Goal: Information Seeking & Learning: Learn about a topic

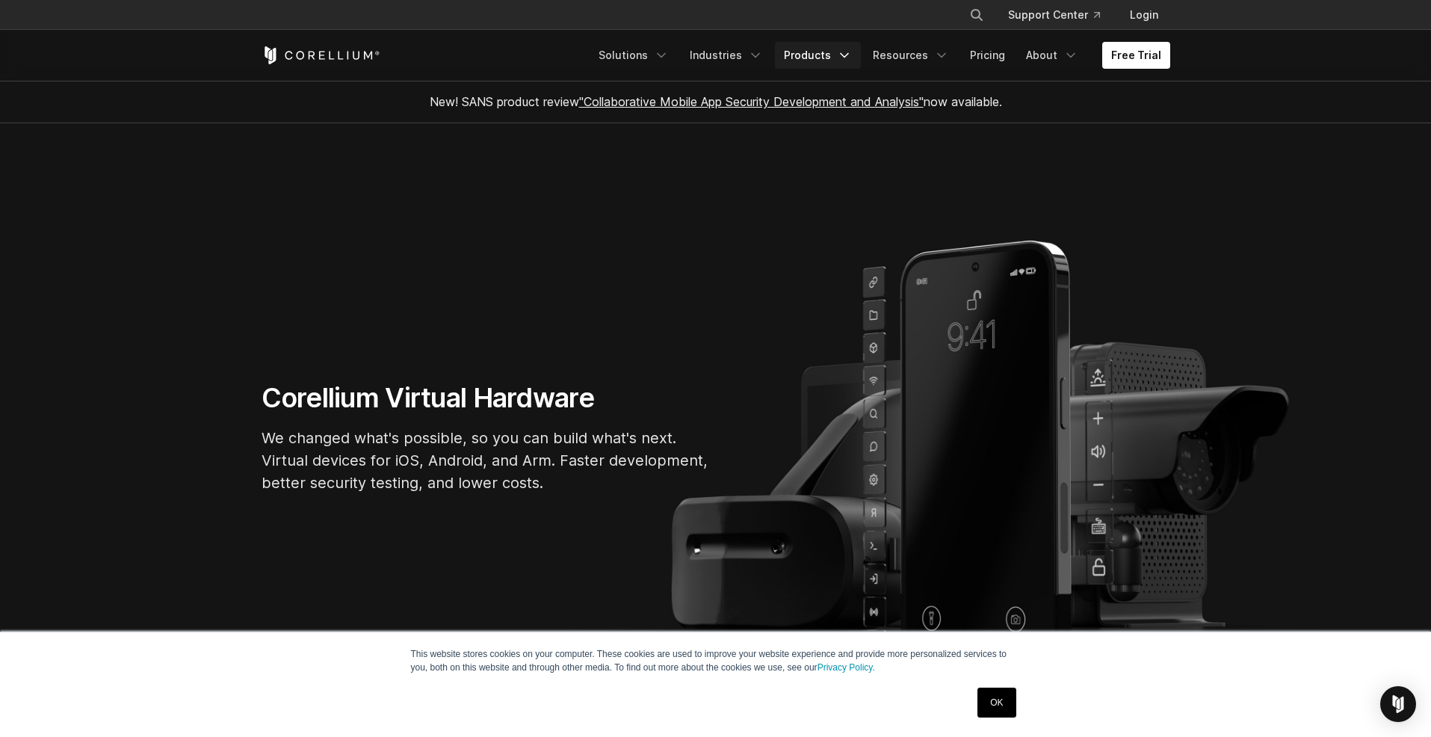
click at [799, 59] on link "Products" at bounding box center [818, 55] width 86 height 27
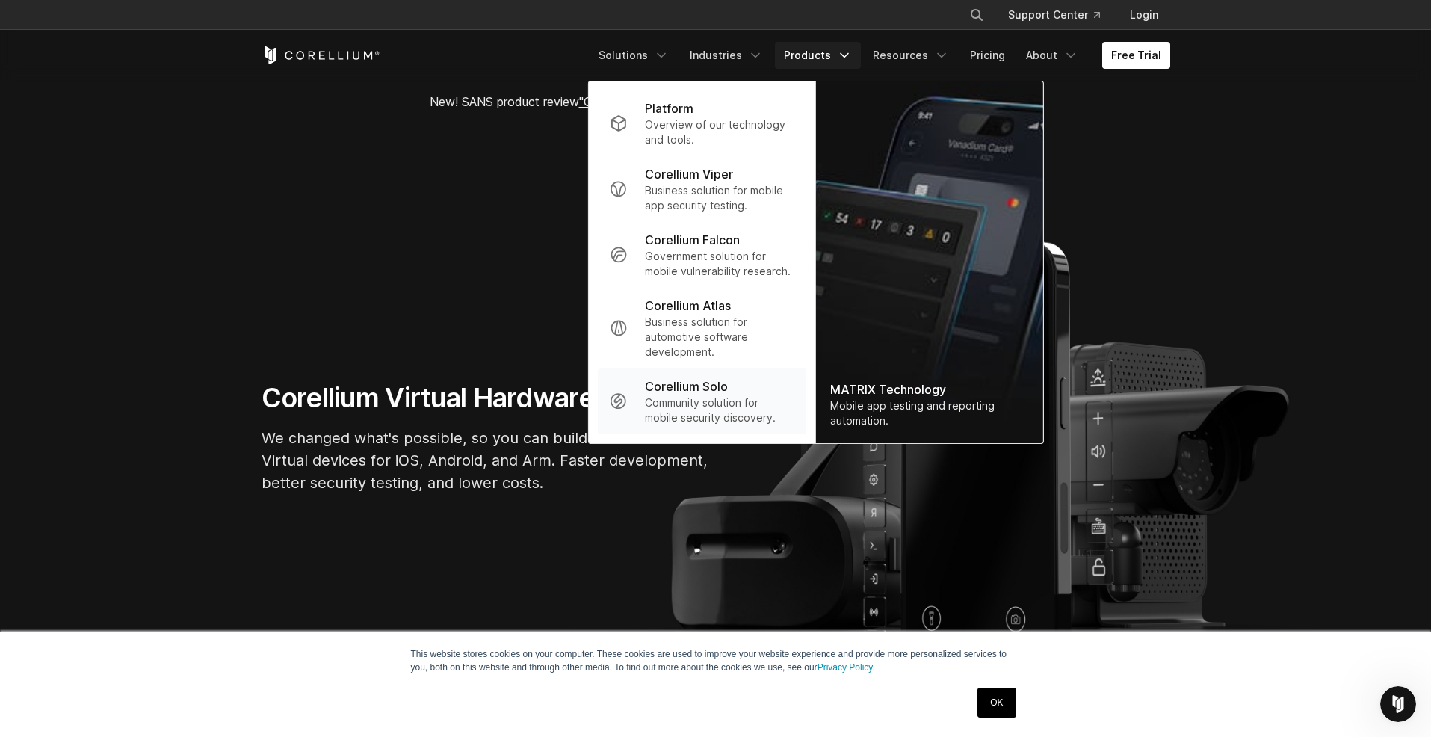
click at [734, 406] on p "Community solution for mobile security discovery." at bounding box center [719, 410] width 149 height 30
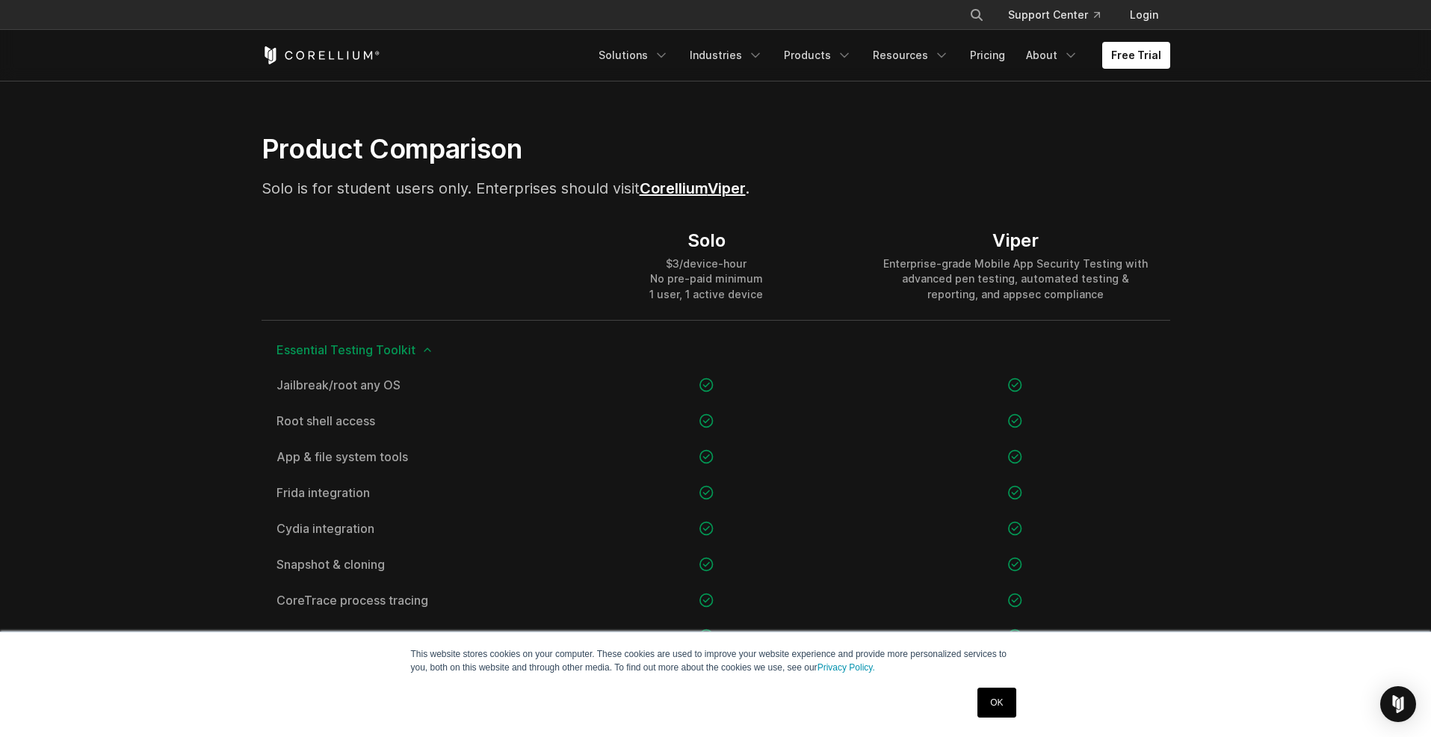
scroll to position [986, 0]
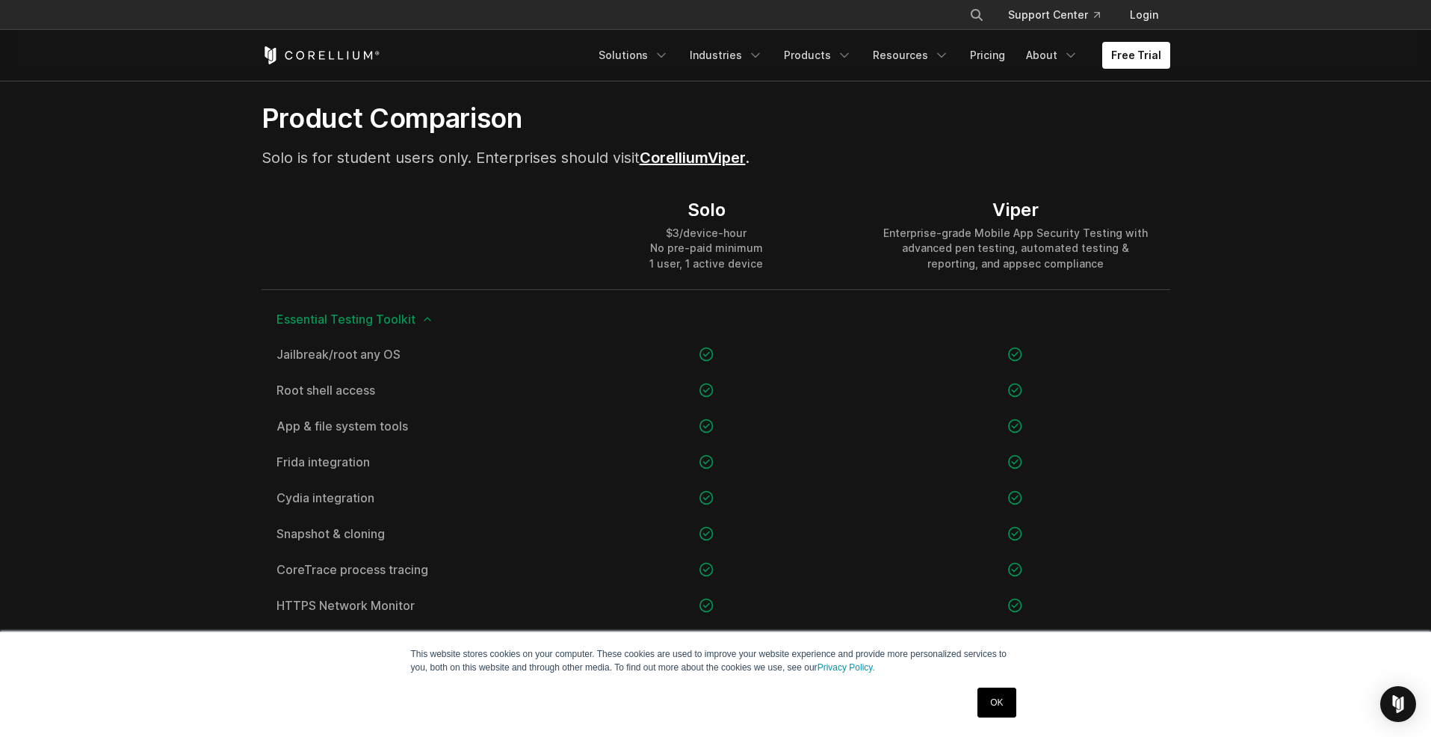
click at [707, 161] on link "Corellium" at bounding box center [673, 158] width 68 height 18
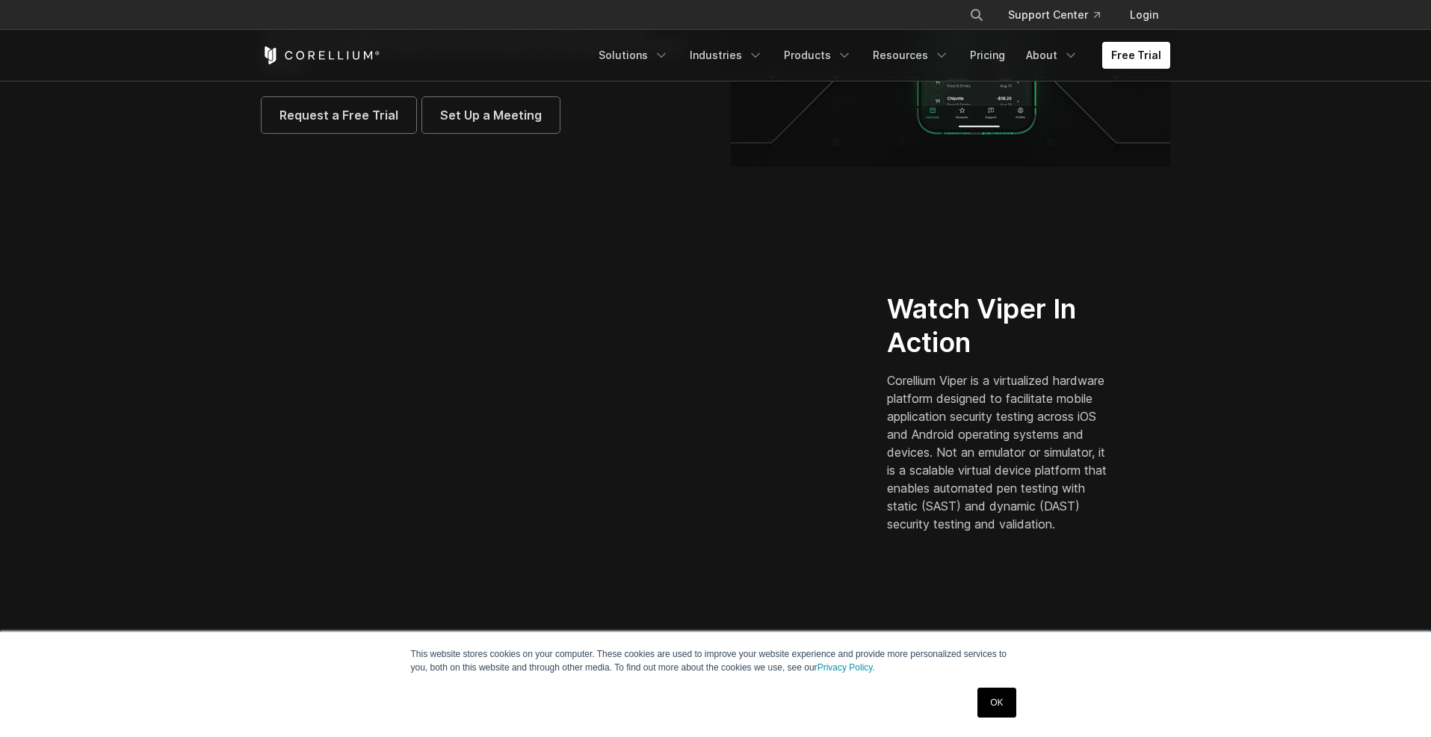
scroll to position [269, 0]
